Goal: Transaction & Acquisition: Purchase product/service

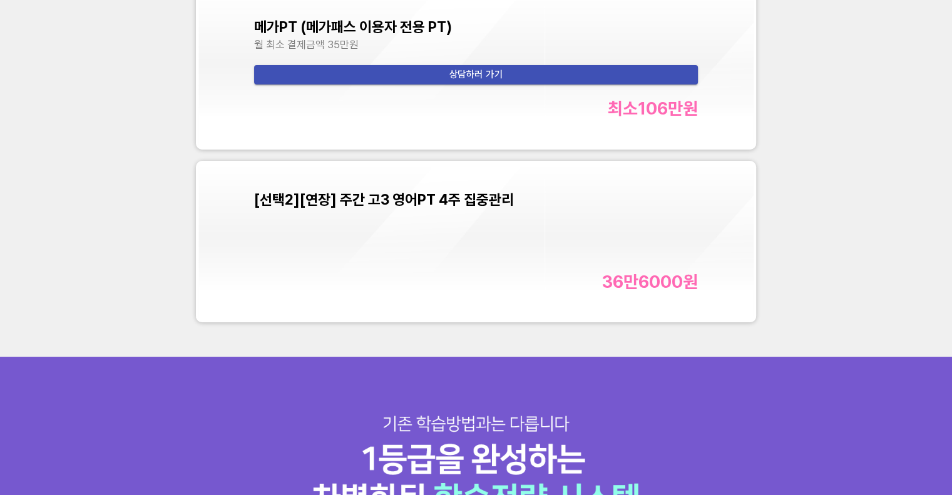
scroll to position [4317, 0]
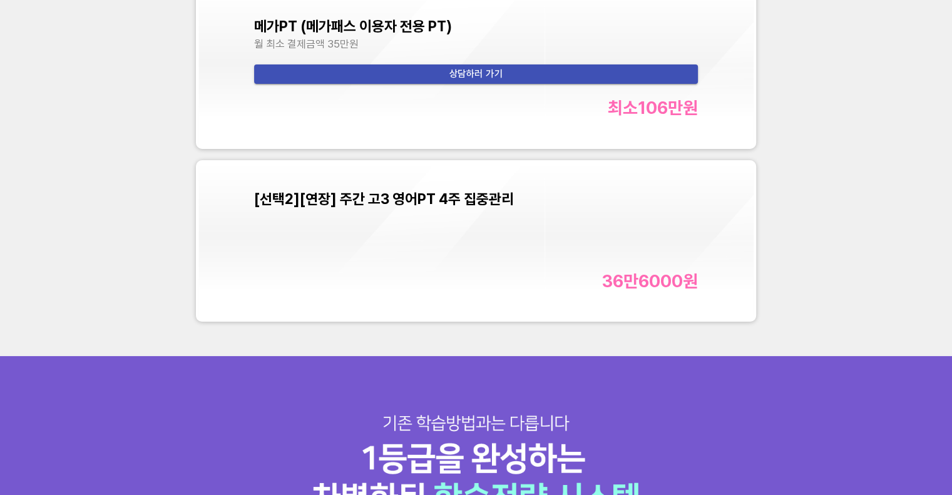
click at [521, 224] on div "[선택2][연장] 주간 고3 영어PT 4주 집중관리 36만6000 원" at bounding box center [476, 240] width 444 height 101
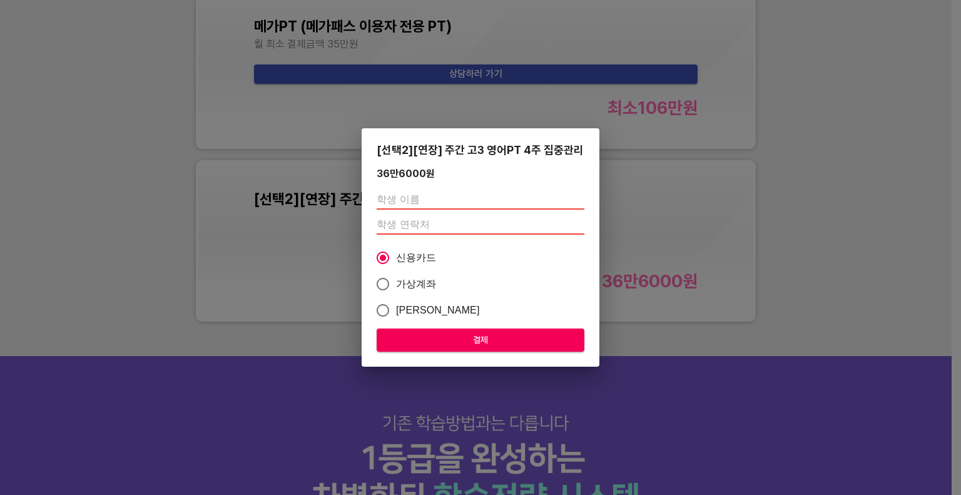
click at [836, 192] on div "[선택2][연장] 주간 고3 영어PT 4주 집중관리 36만6000 원 신용카드 가상계좌 카카오페이 결제" at bounding box center [480, 247] width 961 height 495
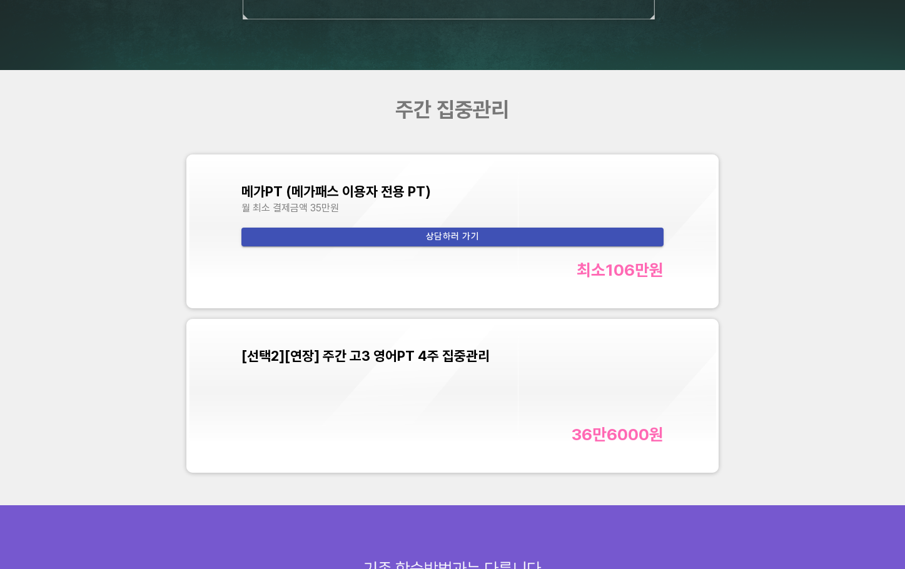
scroll to position [4129, 0]
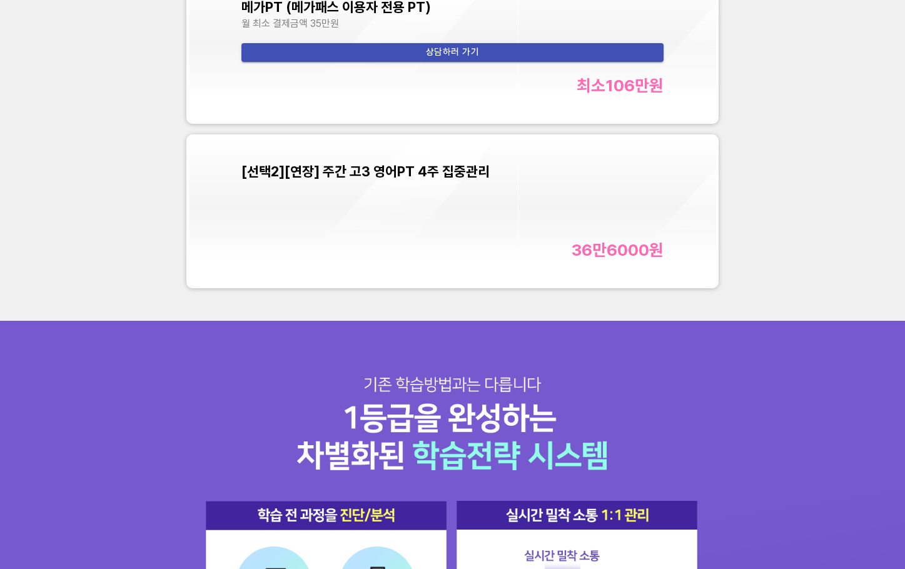
click at [87, 156] on div "주간 집중관리 메가PT (메가패스 이용자 전용 PT) 월 최소 결제금액 35만원 상담하러 가기 최소 106만 원 [선택2][연장] 주간 고3 …" at bounding box center [452, 103] width 905 height 435
